Goal: Check status

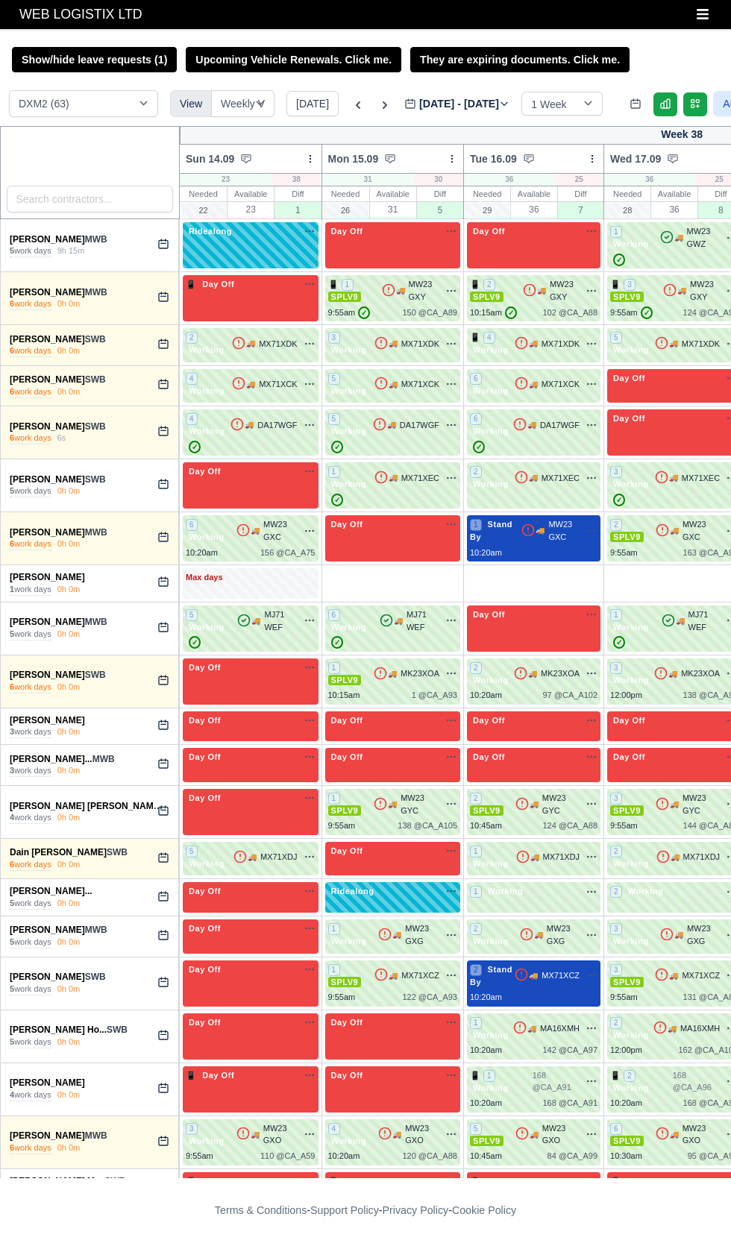
select select "1"
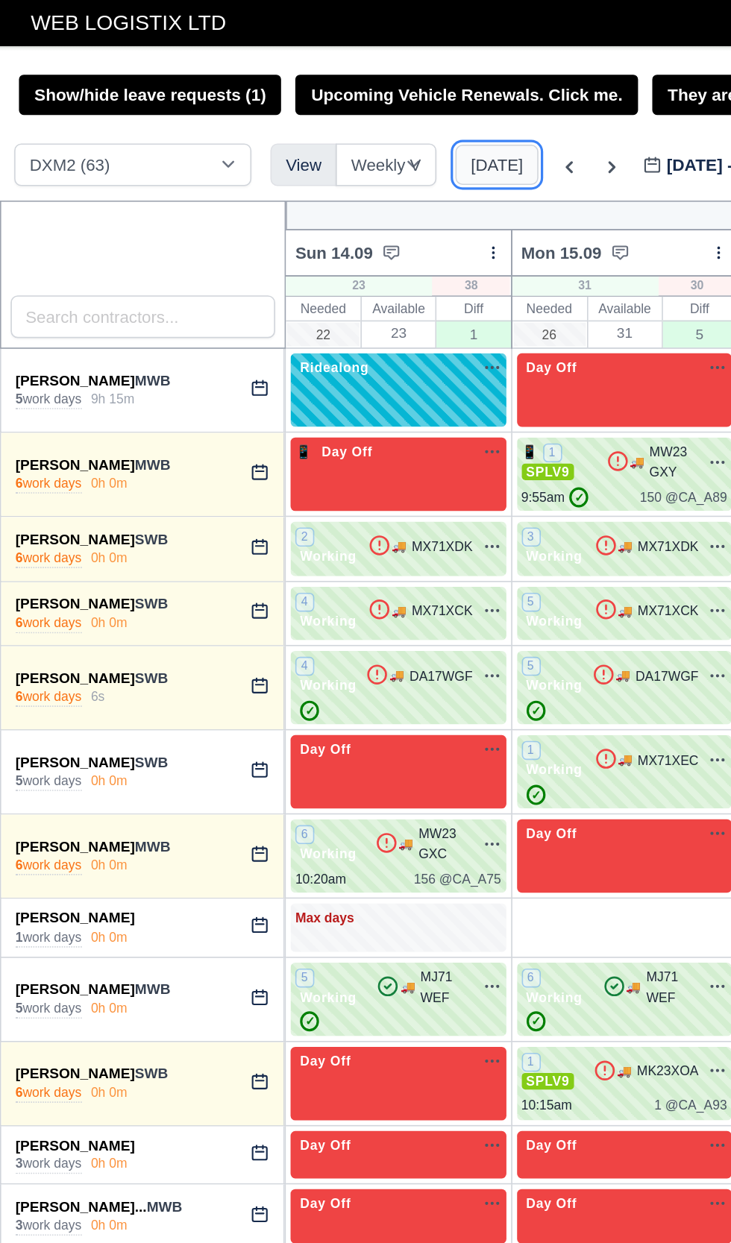
click at [303, 107] on button "[DATE]" at bounding box center [312, 103] width 52 height 25
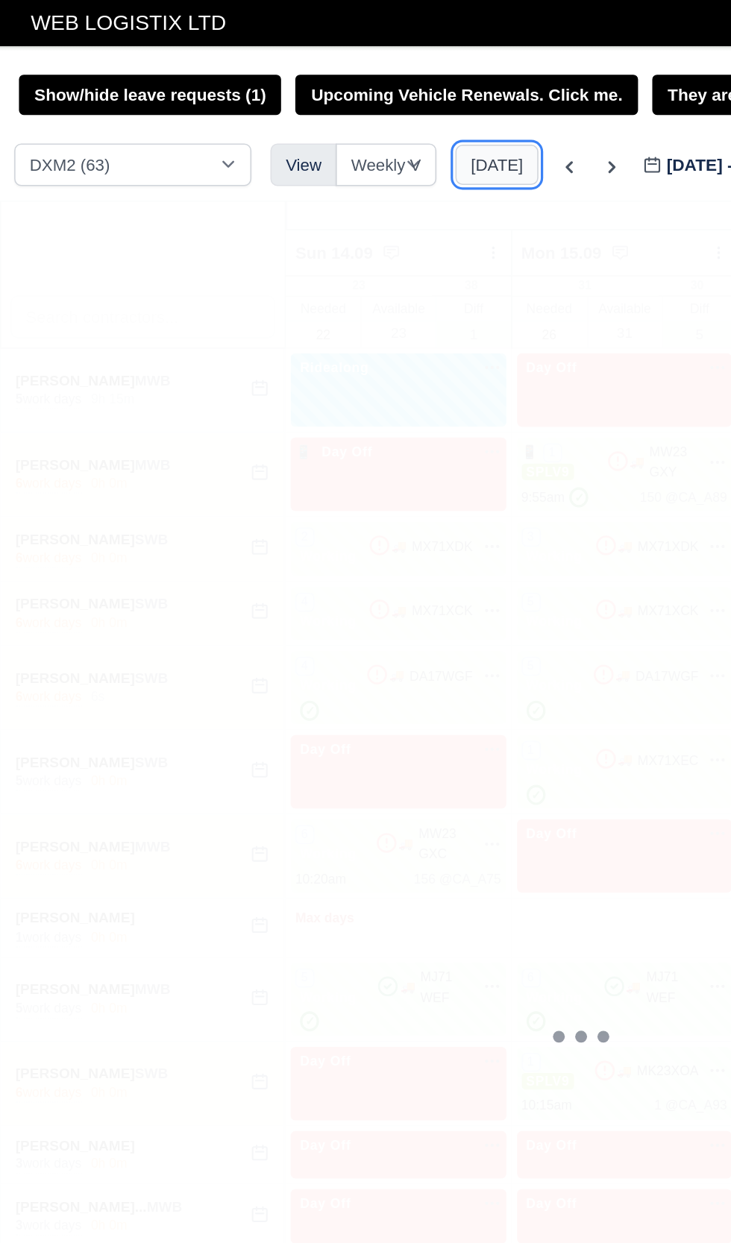
type input "2025-09-21"
